Goal: Find contact information: Find contact information

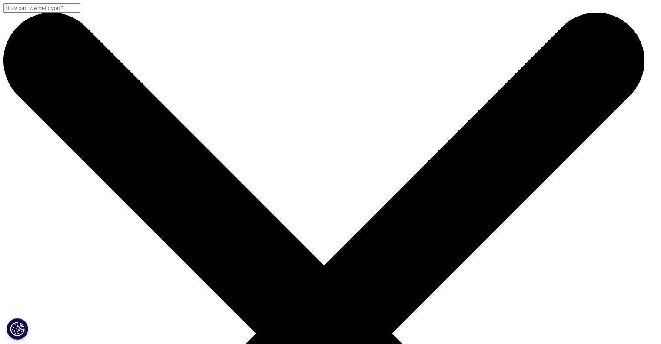
scroll to position [161, 0]
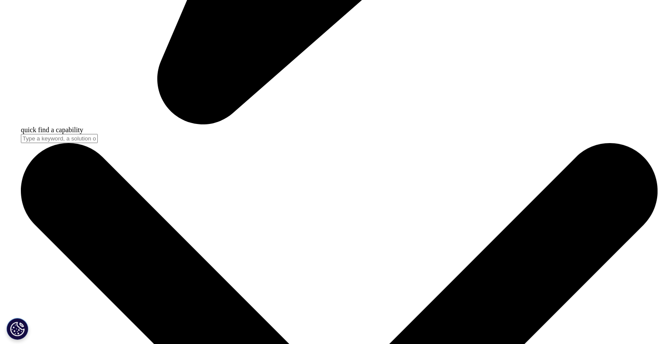
scroll to position [2784, 0]
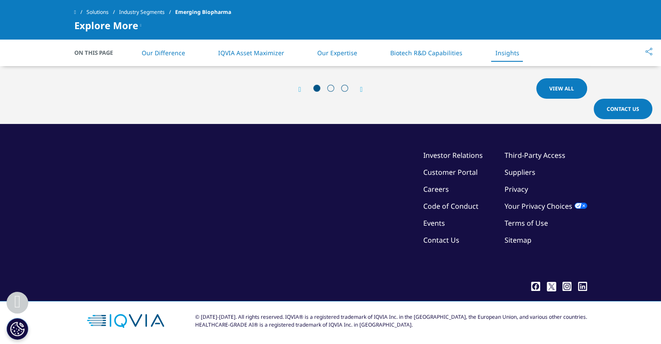
click at [445, 240] on link "Contact Us" at bounding box center [442, 240] width 36 height 10
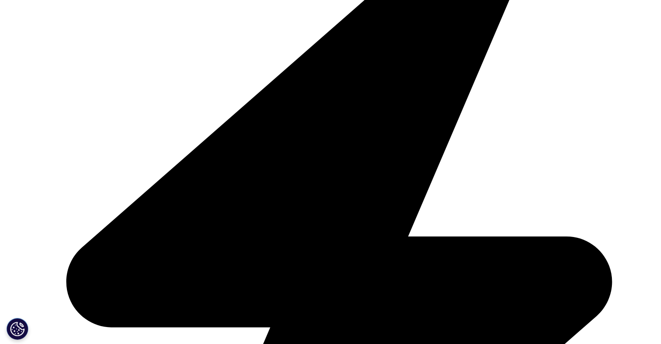
scroll to position [130, 0]
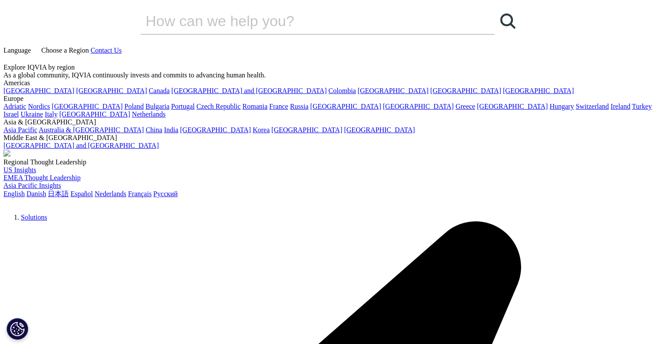
scroll to position [130, 0]
